Goal: Find specific page/section: Find specific page/section

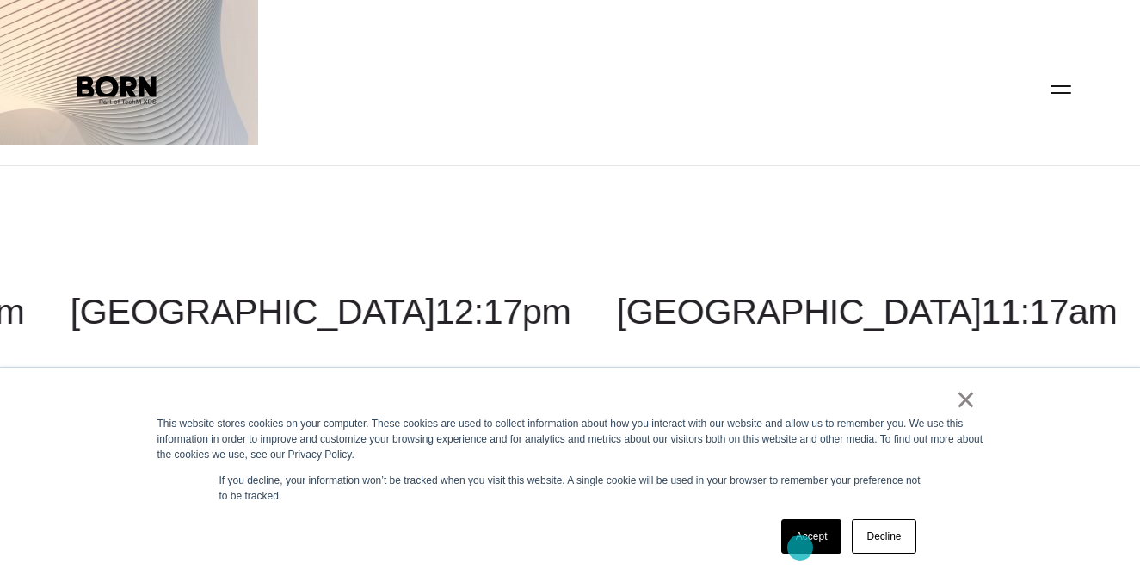
click at [800, 547] on link "Accept" at bounding box center [811, 536] width 61 height 34
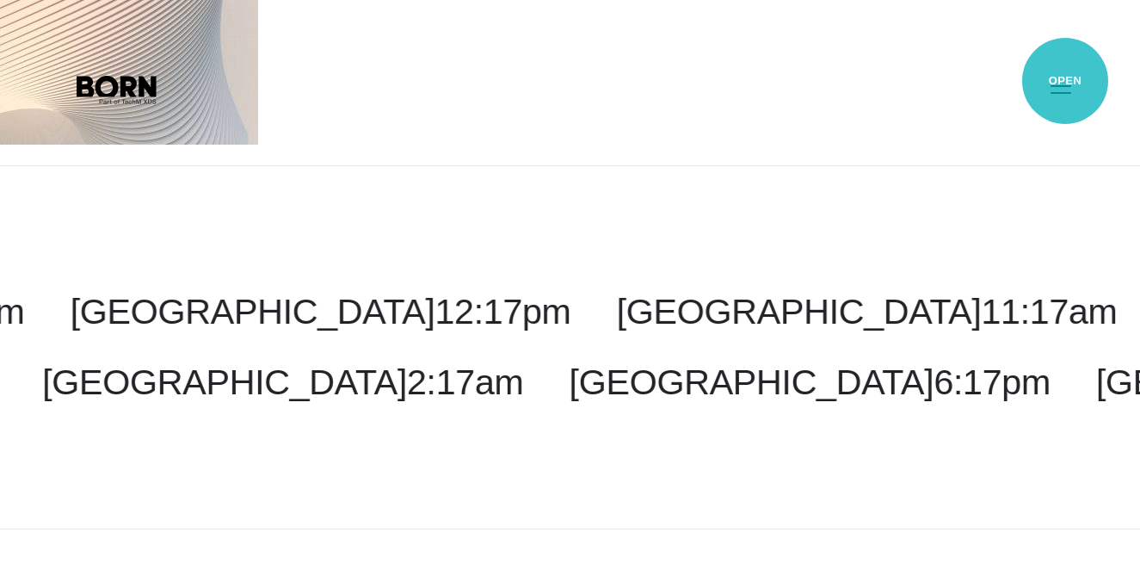
click at [1065, 83] on button "Primary Menu" at bounding box center [1060, 89] width 41 height 36
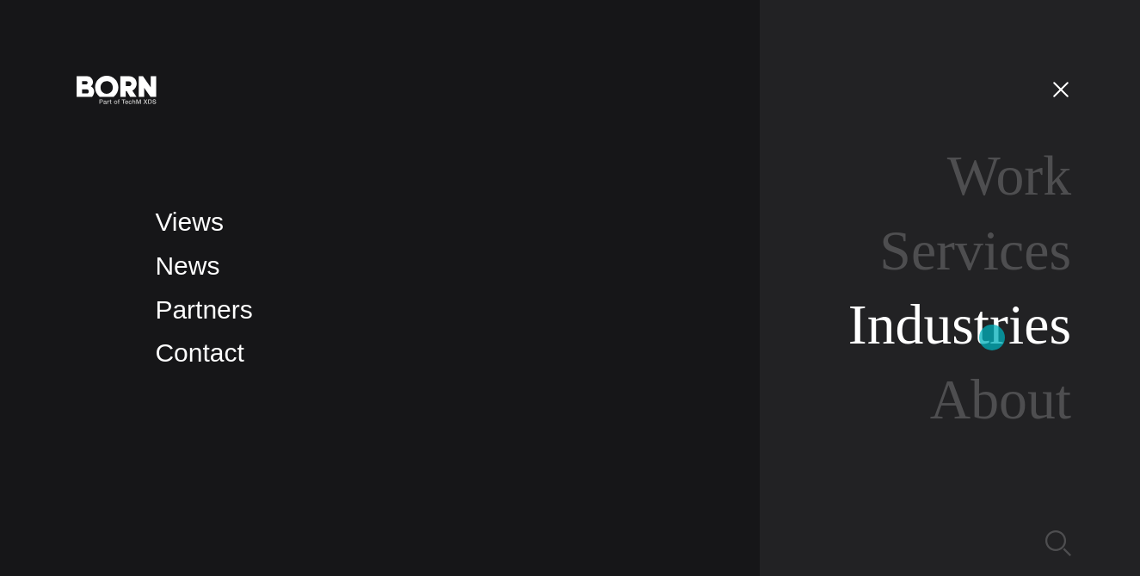
click at [992, 337] on link "Industries" at bounding box center [959, 324] width 223 height 63
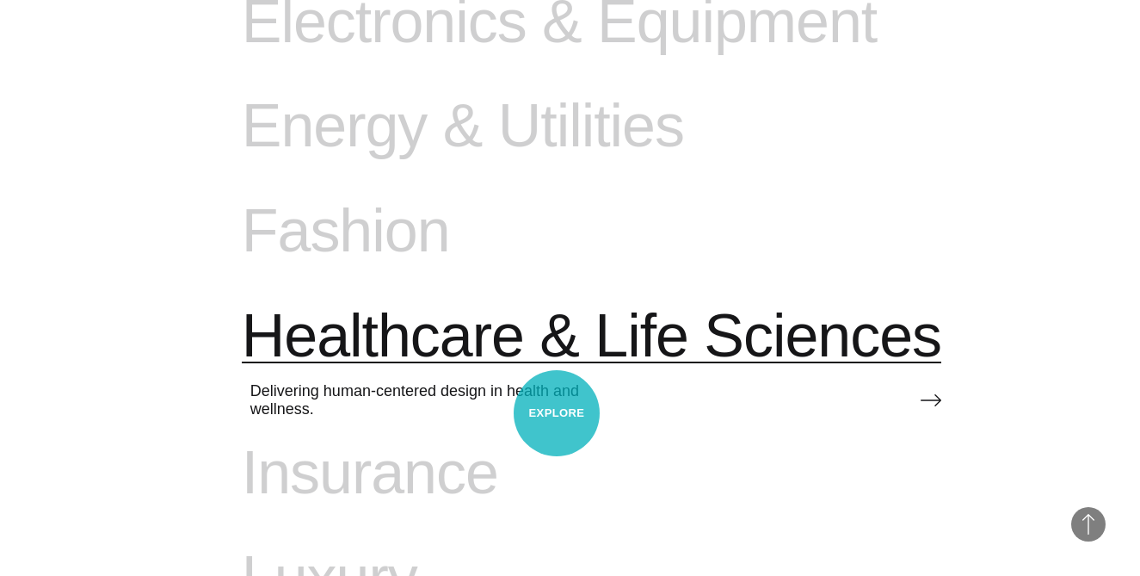
scroll to position [1310, 0]
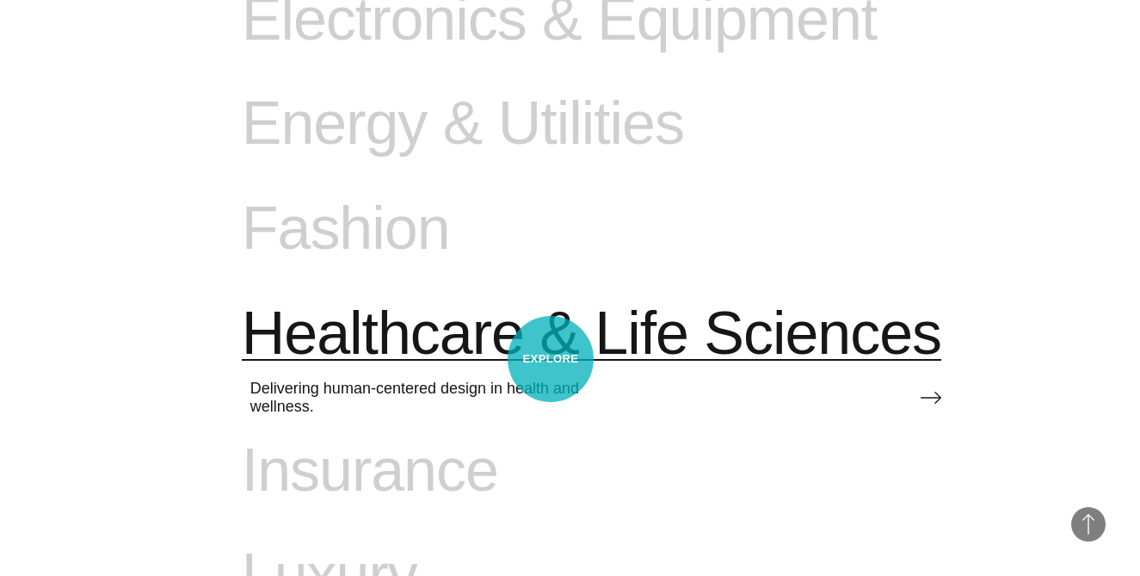
click at [551, 359] on span "Healthcare & Life Sciences" at bounding box center [592, 334] width 700 height 71
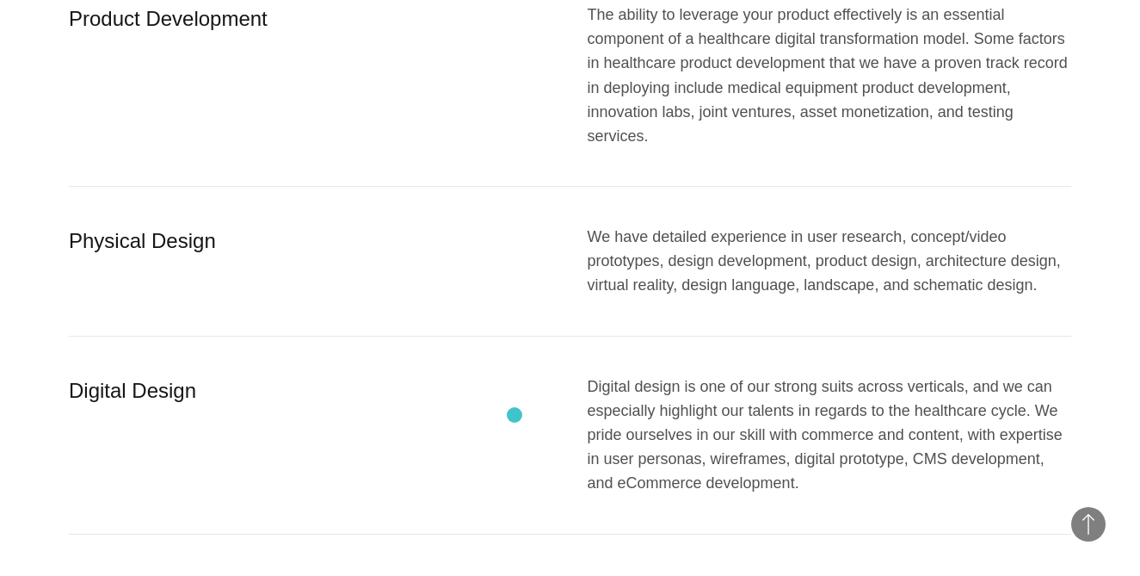
scroll to position [3353, 0]
